Goal: Use online tool/utility: Utilize a website feature to perform a specific function

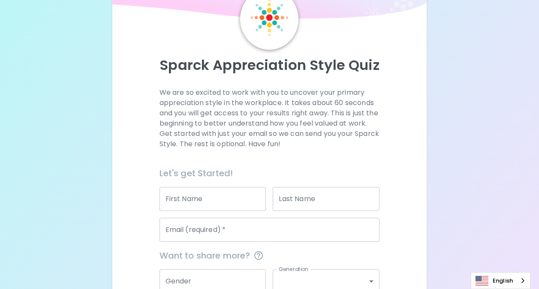
scroll to position [130, 0]
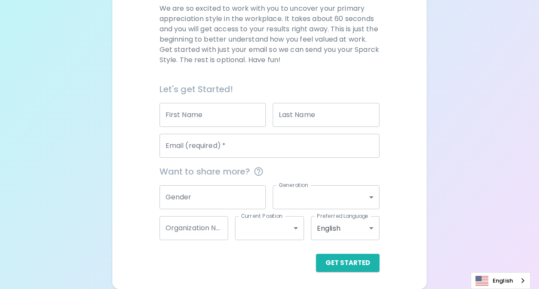
click at [245, 113] on input "First Name" at bounding box center [212, 115] width 107 height 24
type input "[PERSON_NAME]"
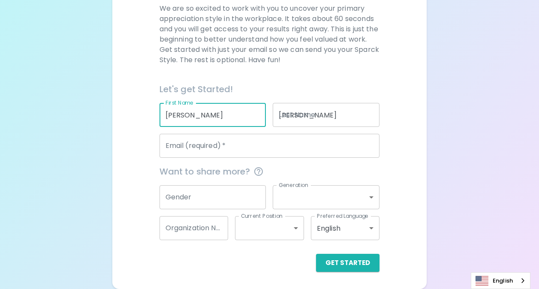
type input "[EMAIL_ADDRESS][DOMAIN_NAME]"
type input "Woodcraft Rangers at [GEOGRAPHIC_DATA]"
click at [236, 190] on input "Gender" at bounding box center [212, 197] width 107 height 24
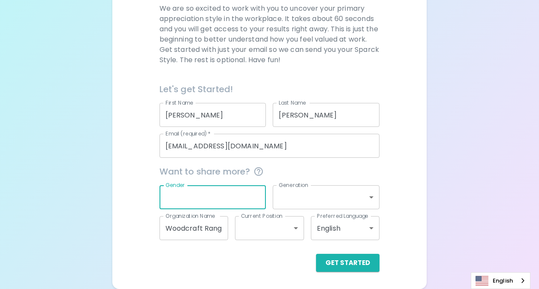
type input "[DEMOGRAPHIC_DATA]"
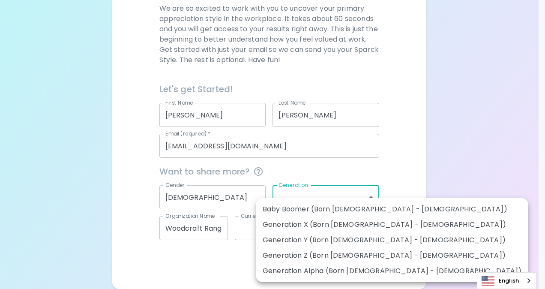
click at [306, 202] on body "Sparck Appreciation Style Quiz We are so excited to work with you to uncover yo…" at bounding box center [272, 79] width 545 height 419
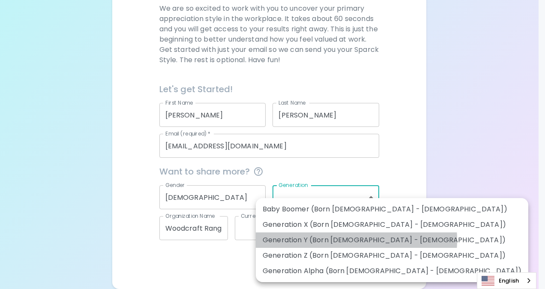
click at [356, 240] on li "Generation Y (Born [DEMOGRAPHIC_DATA] - [DEMOGRAPHIC_DATA])" at bounding box center [392, 239] width 273 height 15
type input "generation_y"
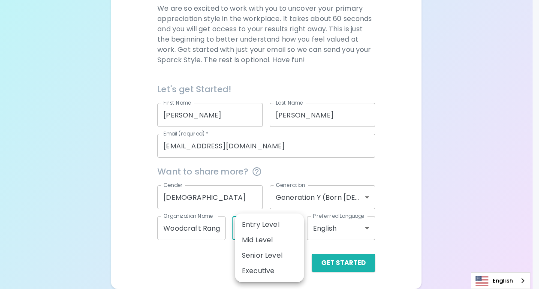
click at [263, 238] on body "Sparck Appreciation Style Quiz We are so excited to work with you to uncover yo…" at bounding box center [269, 79] width 539 height 419
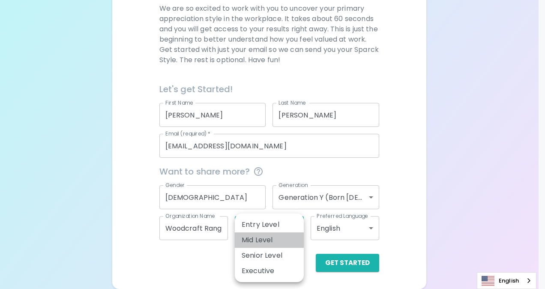
click at [270, 235] on li "Mid Level" at bounding box center [269, 239] width 69 height 15
type input "mid_level"
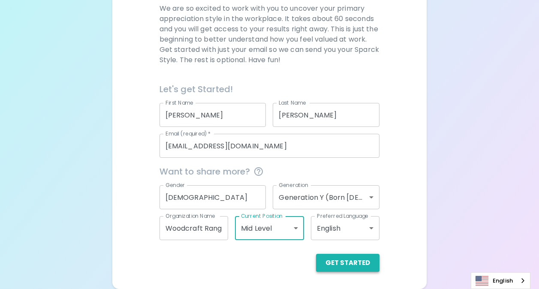
click at [335, 262] on button "Get Started" at bounding box center [347, 263] width 63 height 18
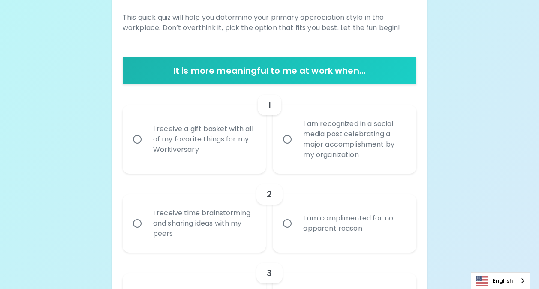
scroll to position [173, 0]
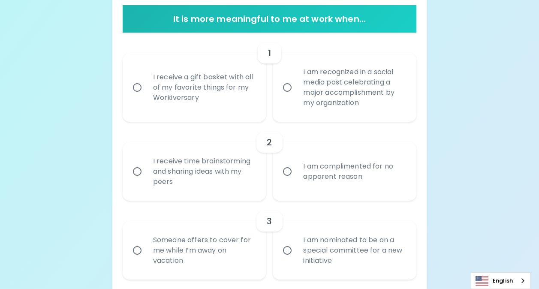
drag, startPoint x: 139, startPoint y: 169, endPoint x: 177, endPoint y: 187, distance: 41.4
click at [139, 169] on input "I receive time brainstorming and sharing ideas with my peers" at bounding box center [137, 171] width 18 height 18
radio input "true"
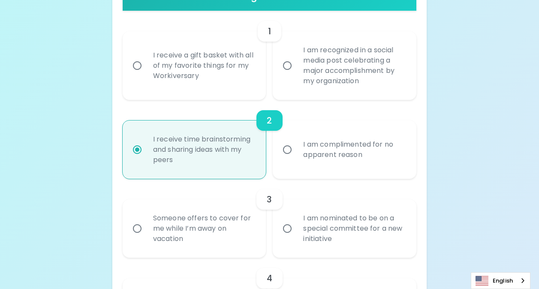
scroll to position [241, 0]
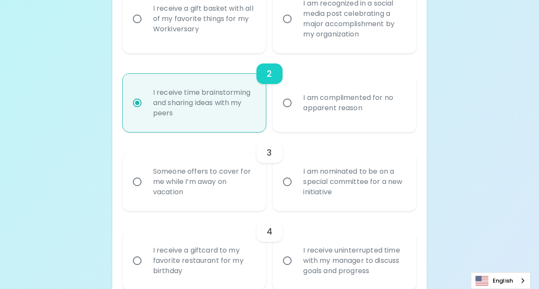
click at [286, 177] on input "I am nominated to be on a special committee for a new initiative" at bounding box center [287, 182] width 18 height 18
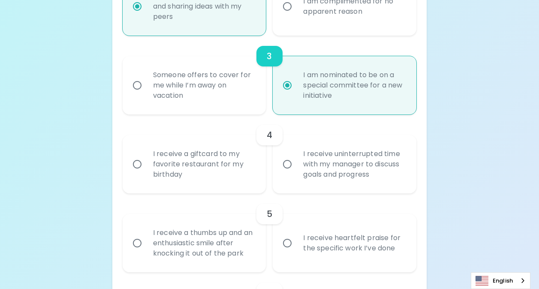
scroll to position [353, 0]
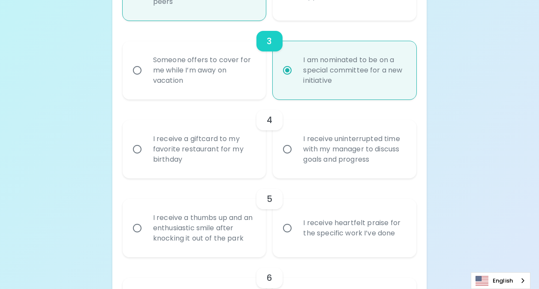
radio input "true"
click at [289, 148] on input "I receive uninterrupted time with my manager to discuss goals and progress" at bounding box center [287, 149] width 18 height 18
radio input "false"
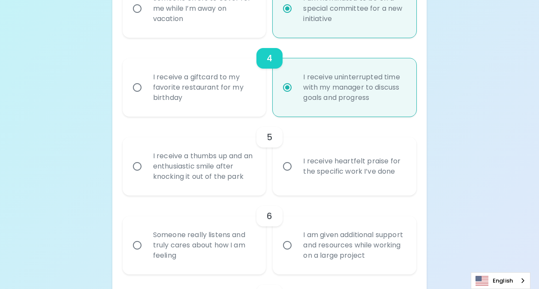
scroll to position [421, 0]
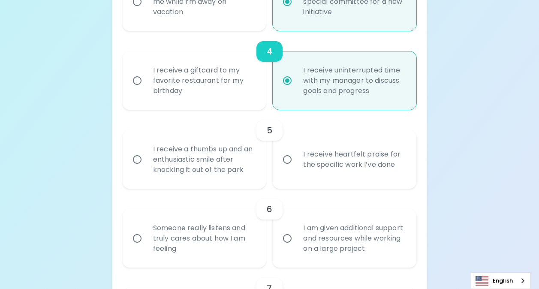
radio input "true"
click at [285, 162] on input "I receive heartfelt praise for the specific work I’ve done" at bounding box center [287, 159] width 18 height 18
radio input "false"
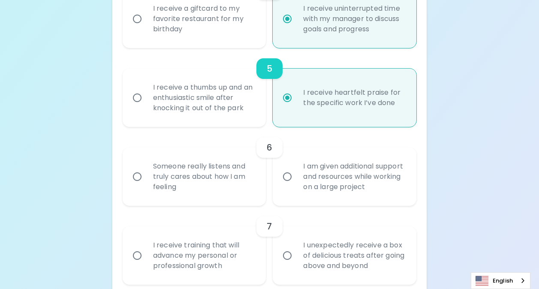
scroll to position [490, 0]
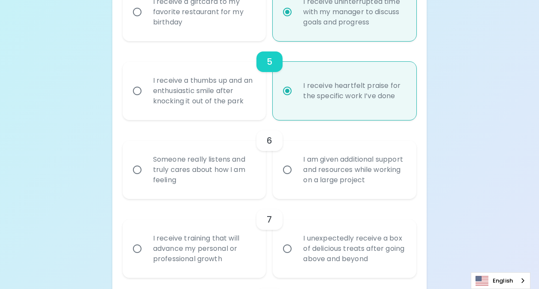
radio input "true"
click at [136, 165] on input "Someone really listens and truly cares about how I am feeling" at bounding box center [137, 170] width 18 height 18
radio input "false"
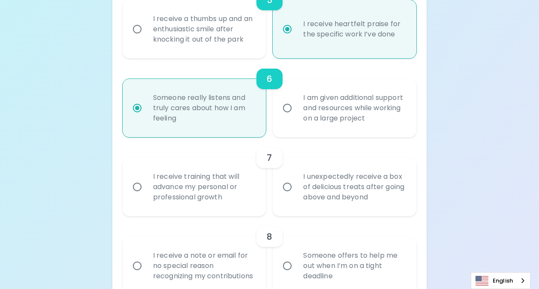
scroll to position [558, 0]
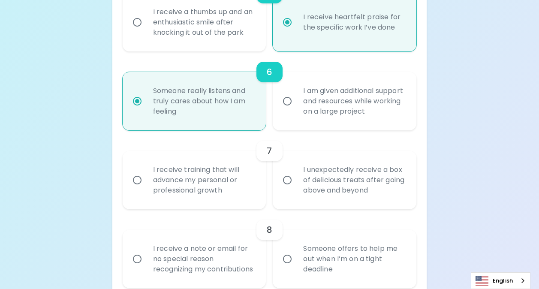
radio input "true"
click at [142, 179] on input "I receive training that will advance my personal or professional growth" at bounding box center [137, 180] width 18 height 18
radio input "false"
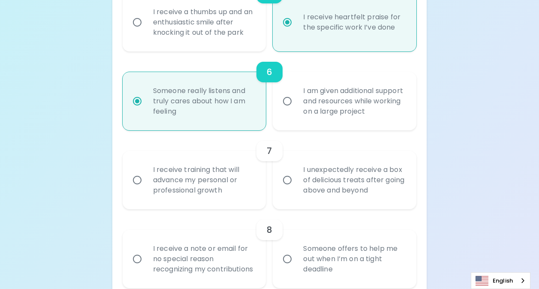
radio input "false"
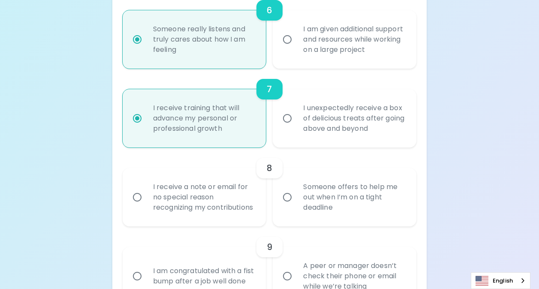
scroll to position [627, 0]
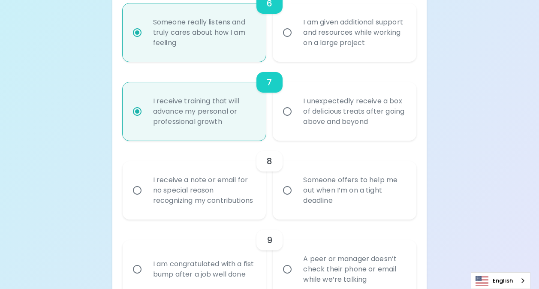
radio input "true"
click at [319, 199] on div "Someone offers to help me out when I’m on a tight deadline" at bounding box center [353, 190] width 115 height 51
drag, startPoint x: 319, startPoint y: 199, endPoint x: 289, endPoint y: 197, distance: 30.1
click at [289, 197] on input "Someone offers to help me out when I’m on a tight deadline" at bounding box center [287, 190] width 18 height 18
radio input "false"
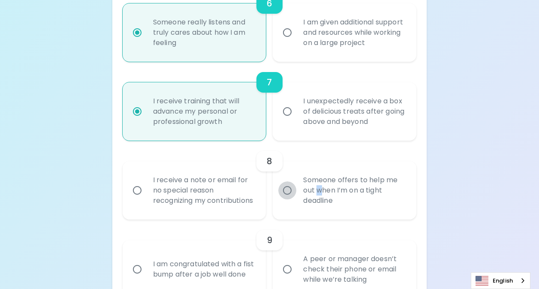
radio input "false"
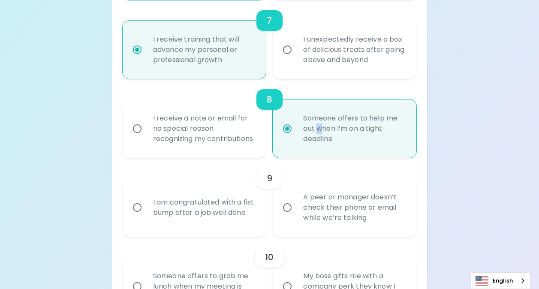
scroll to position [695, 0]
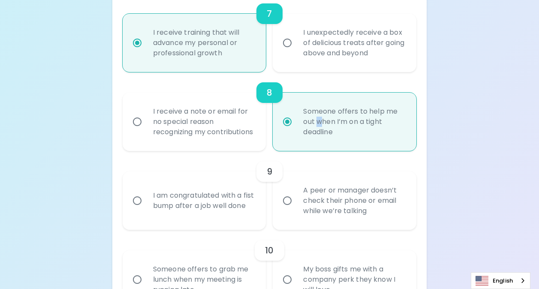
radio input "true"
click at [287, 207] on input "A peer or manager doesn’t check their phone or email while we’re talking" at bounding box center [287, 201] width 18 height 18
radio input "false"
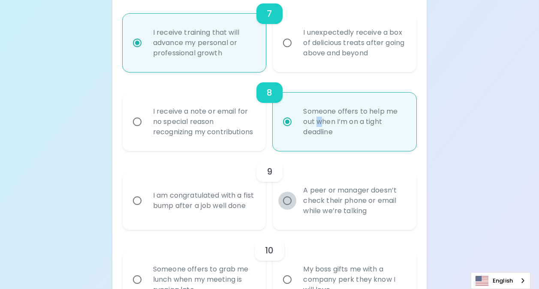
radio input "false"
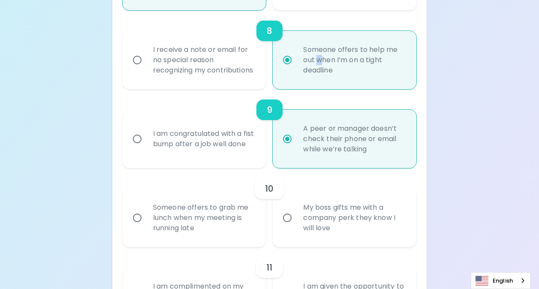
scroll to position [764, 0]
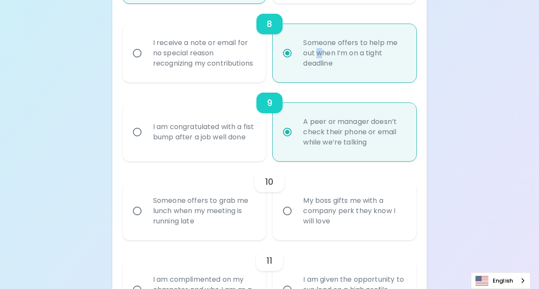
radio input "true"
click at [141, 220] on input "Someone offers to grab me lunch when my meeting is running late" at bounding box center [137, 211] width 18 height 18
radio input "false"
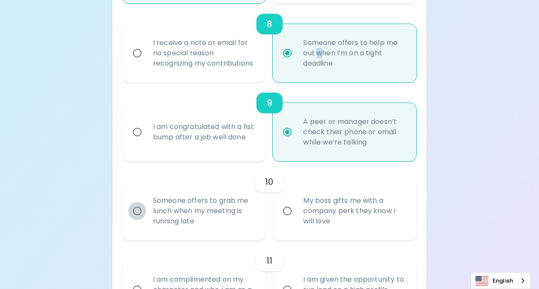
radio input "false"
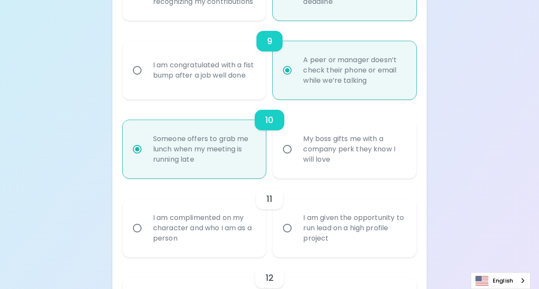
scroll to position [833, 0]
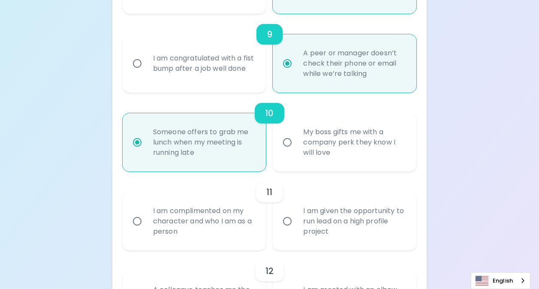
radio input "true"
click at [283, 230] on input "I am given the opportunity to run lead on a high profile project" at bounding box center [287, 221] width 18 height 18
radio input "false"
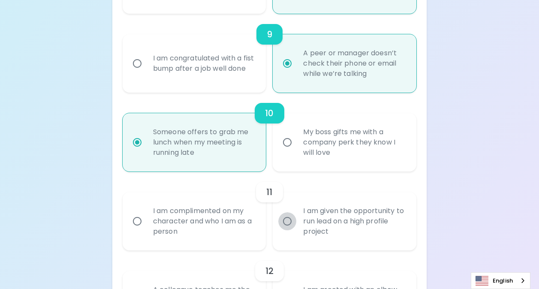
radio input "false"
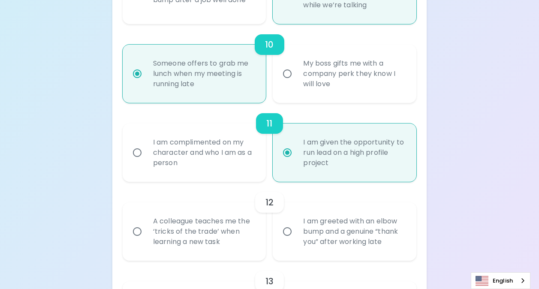
scroll to position [944, 0]
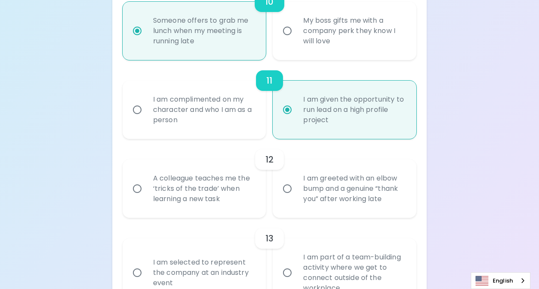
radio input "true"
click at [165, 198] on div "A colleague teaches me the ‘tricks of the trade’ when learning a new task" at bounding box center [203, 188] width 115 height 51
click at [146, 198] on input "A colleague teaches me the ‘tricks of the trade’ when learning a new task" at bounding box center [137, 189] width 18 height 18
radio input "false"
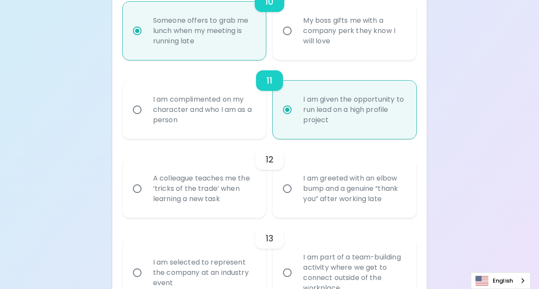
radio input "false"
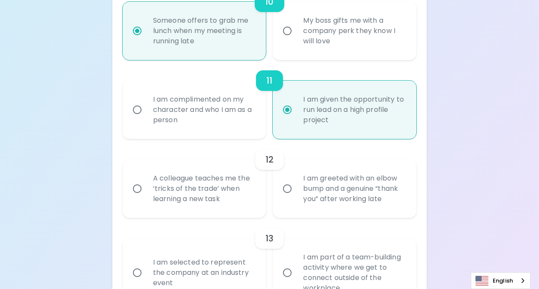
radio input "false"
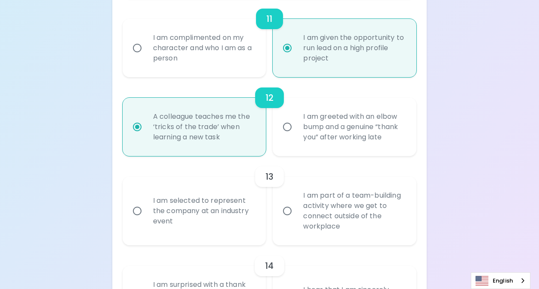
scroll to position [1012, 0]
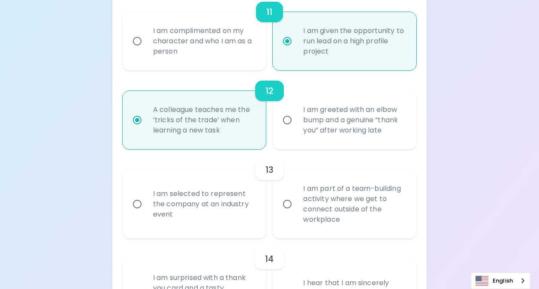
radio input "true"
click at [141, 213] on input "I am selected to represent the company at an industry event" at bounding box center [137, 204] width 18 height 18
radio input "false"
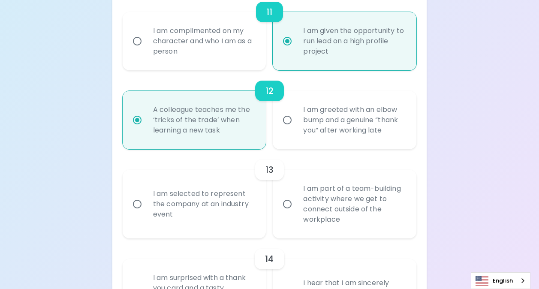
radio input "false"
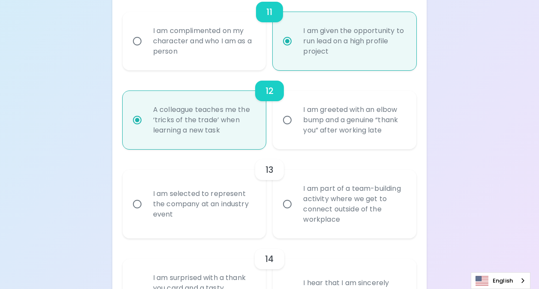
radio input "false"
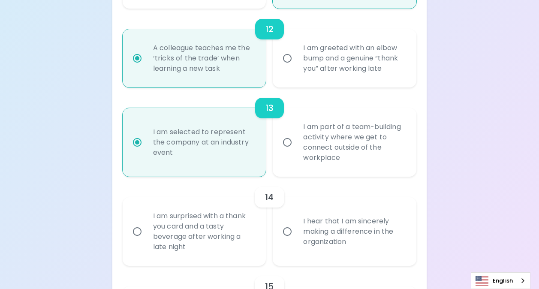
scroll to position [1081, 0]
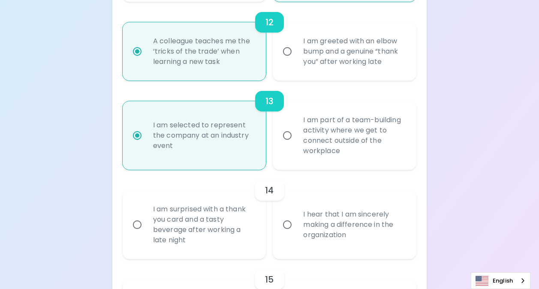
radio input "true"
click at [287, 234] on input "I hear that I am sincerely making a difference in the organization" at bounding box center [287, 225] width 18 height 18
radio input "false"
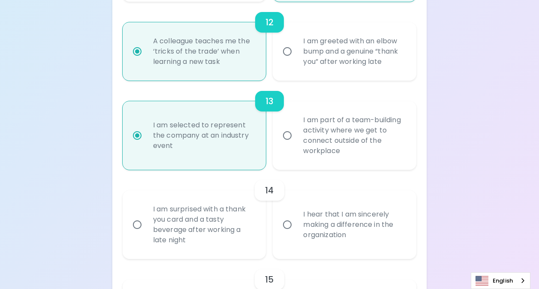
radio input "false"
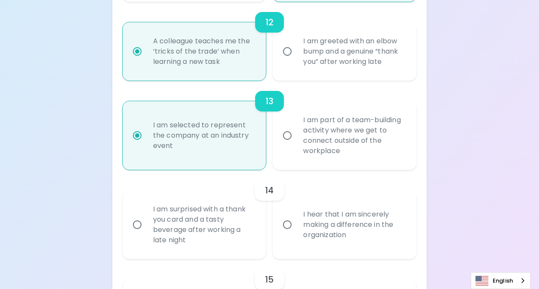
radio input "false"
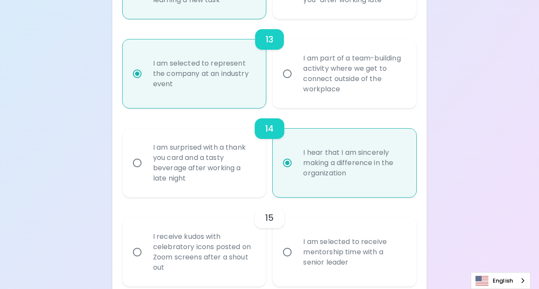
scroll to position [1150, 0]
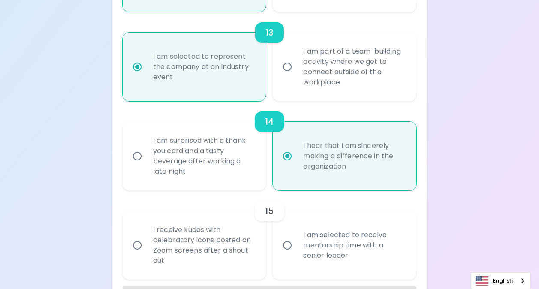
radio input "true"
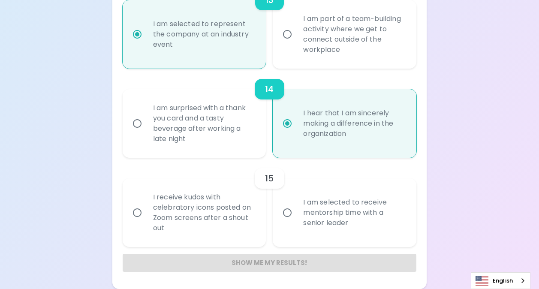
drag, startPoint x: 288, startPoint y: 212, endPoint x: 298, endPoint y: 210, distance: 10.5
click at [288, 212] on input "I am selected to receive mentorship time with a senior leader" at bounding box center [287, 213] width 18 height 18
radio input "false"
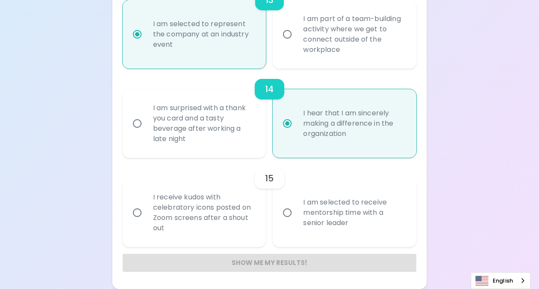
radio input "false"
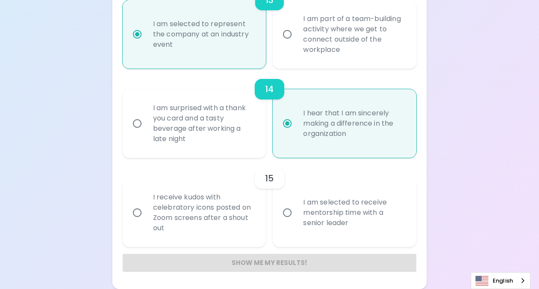
radio input "false"
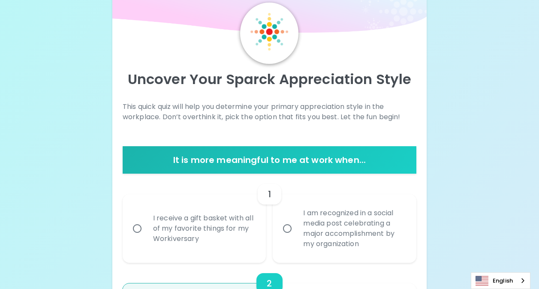
scroll to position [86, 0]
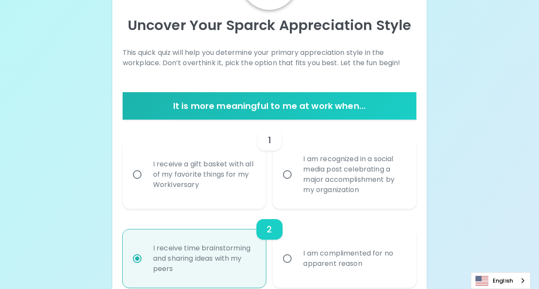
radio input "true"
click at [287, 174] on input "I am recognized in a social media post celebrating a major accomplishment by my…" at bounding box center [287, 174] width 18 height 18
radio input "false"
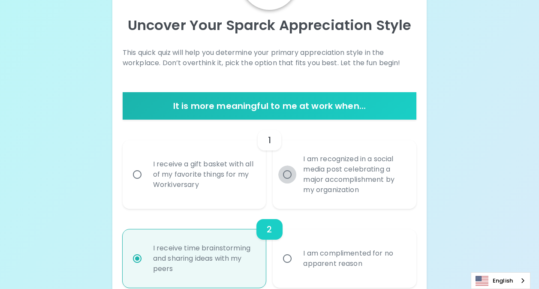
radio input "false"
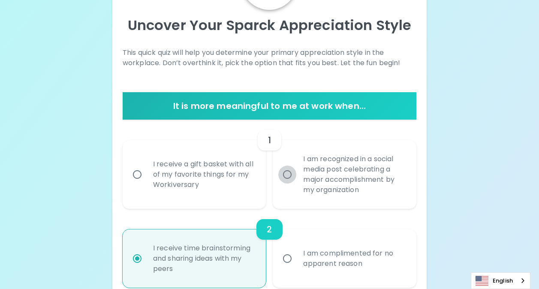
radio input "false"
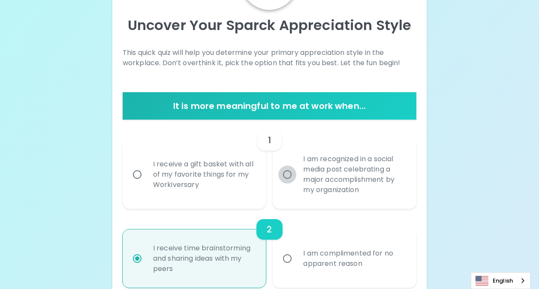
radio input "false"
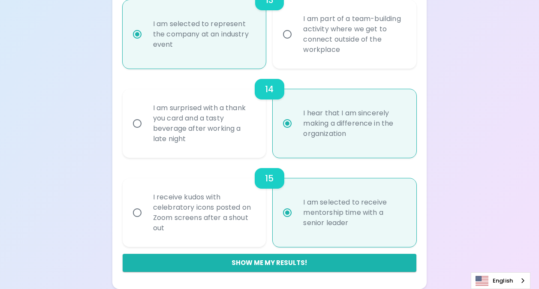
scroll to position [1192, 0]
radio input "true"
click at [301, 262] on button "Show me my results!" at bounding box center [270, 263] width 294 height 18
radio input "false"
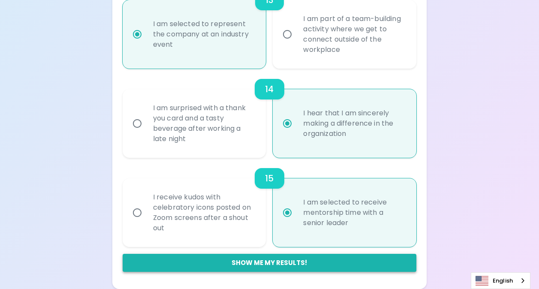
radio input "false"
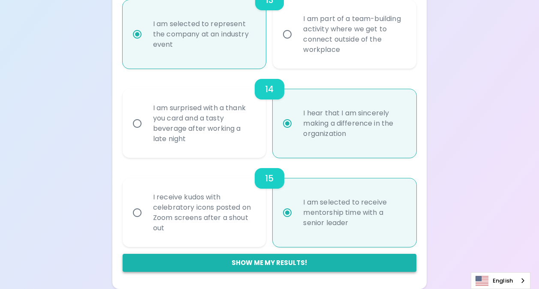
radio input "false"
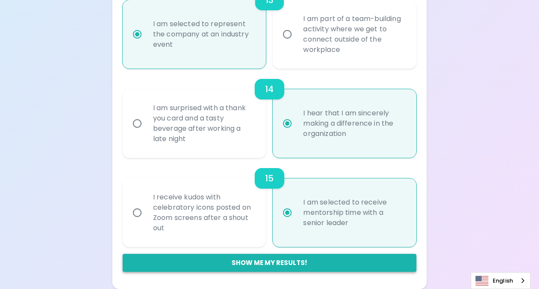
radio input "false"
radio input "true"
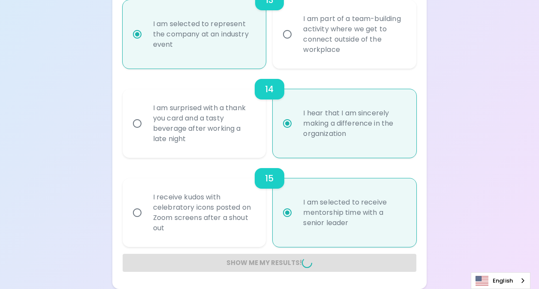
radio input "false"
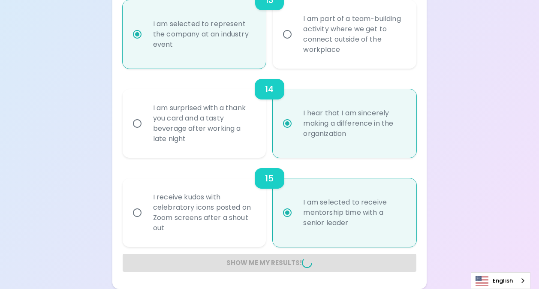
radio input "false"
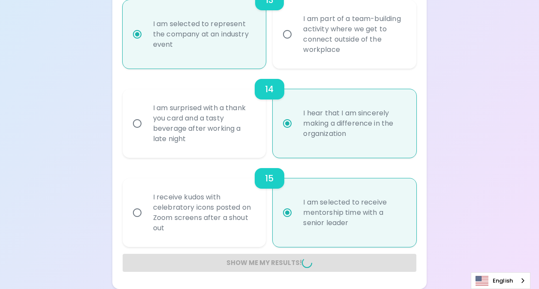
radio input "false"
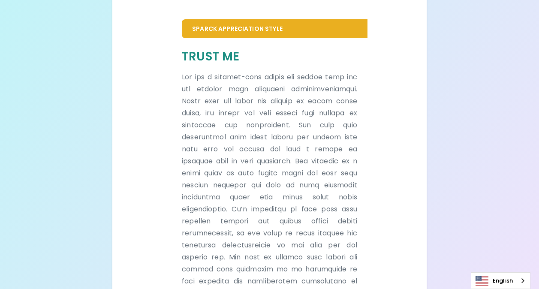
scroll to position [73, 0]
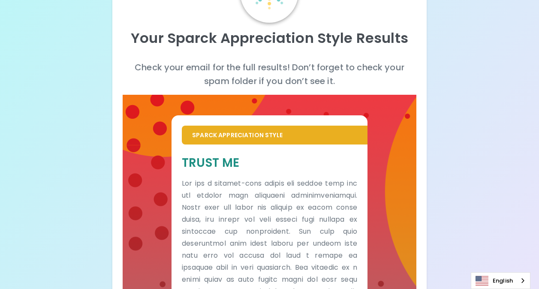
drag, startPoint x: 207, startPoint y: 186, endPoint x: 161, endPoint y: 180, distance: 46.7
click at [161, 180] on div "Sparck Appreciation Style Trust Me" at bounding box center [270, 285] width 294 height 381
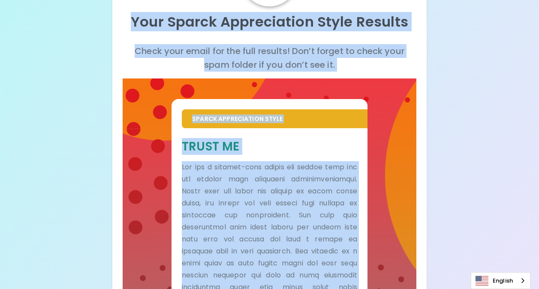
scroll to position [0, 0]
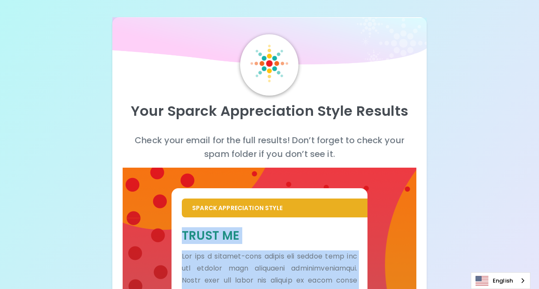
drag, startPoint x: 345, startPoint y: 246, endPoint x: 183, endPoint y: 232, distance: 162.5
copy div "Lorem Ip Dol sit a consect-adip elitse doe tempor inci utl etd magnaal enim adm…"
